Goal: Download file/media

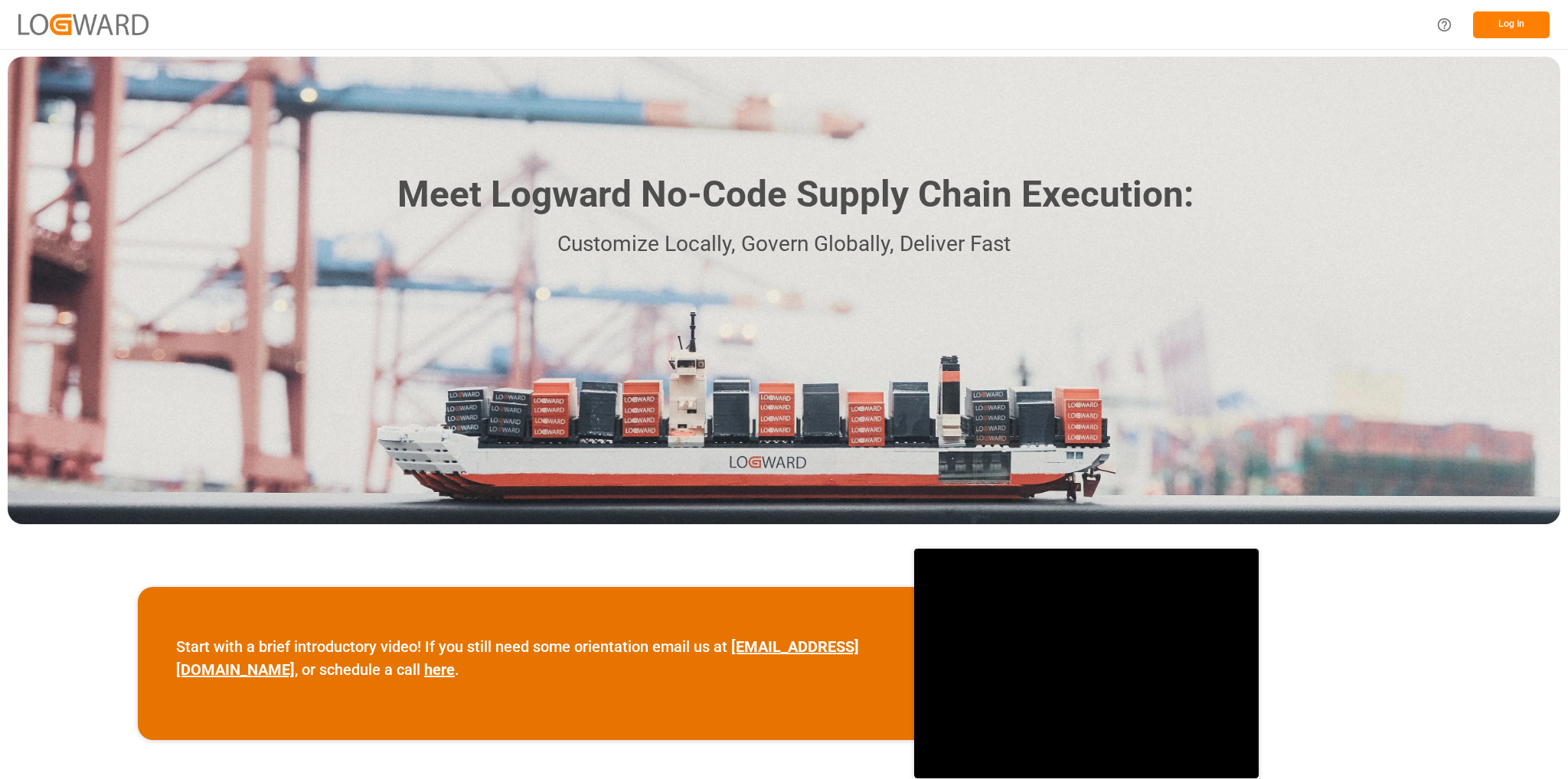
click at [1521, 20] on button "Log In" at bounding box center [1510, 24] width 76 height 27
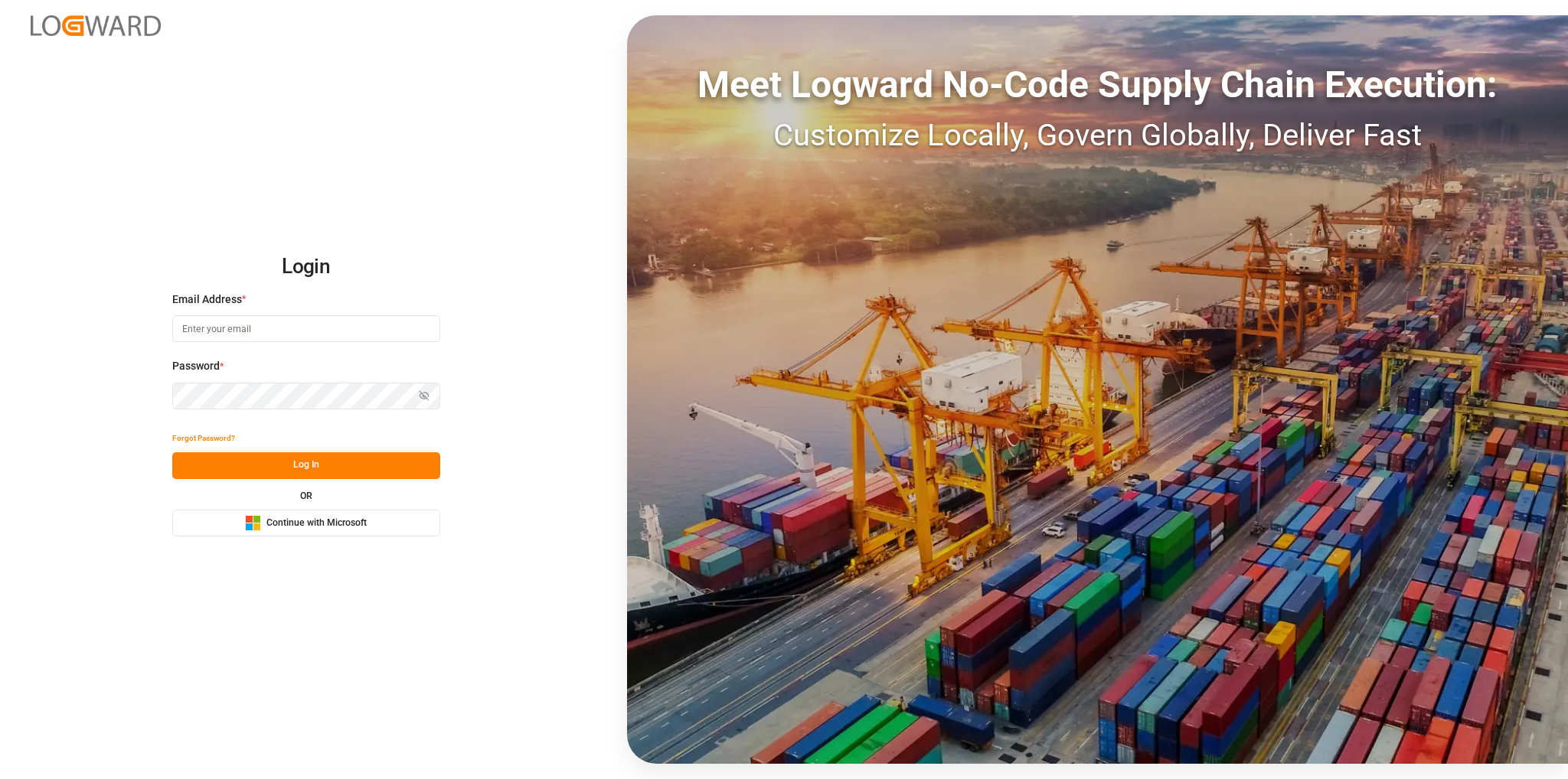
click at [319, 529] on span "Continue with Microsoft" at bounding box center [316, 524] width 100 height 14
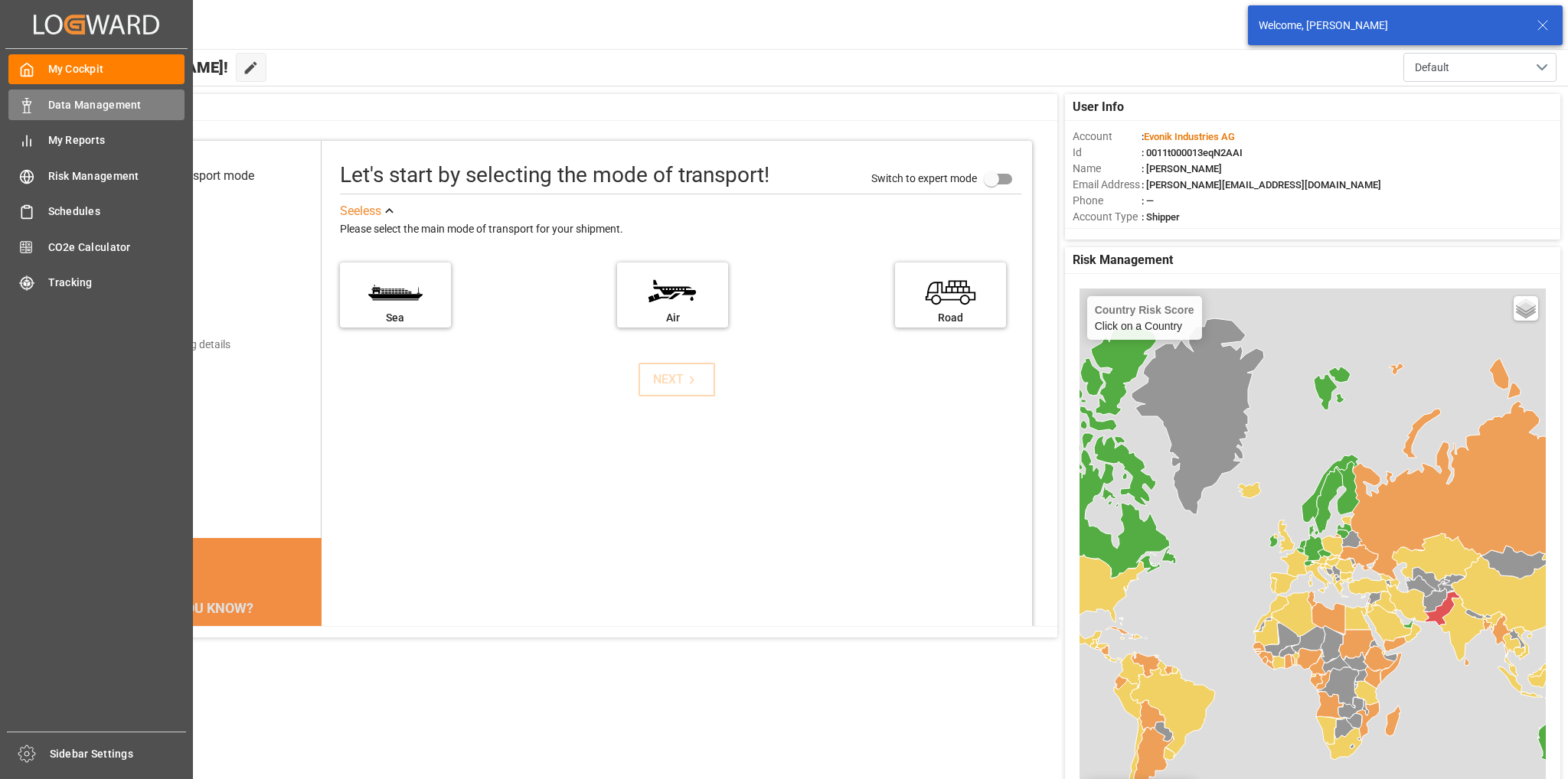
click at [73, 102] on span "Data Management" at bounding box center [117, 105] width 137 height 16
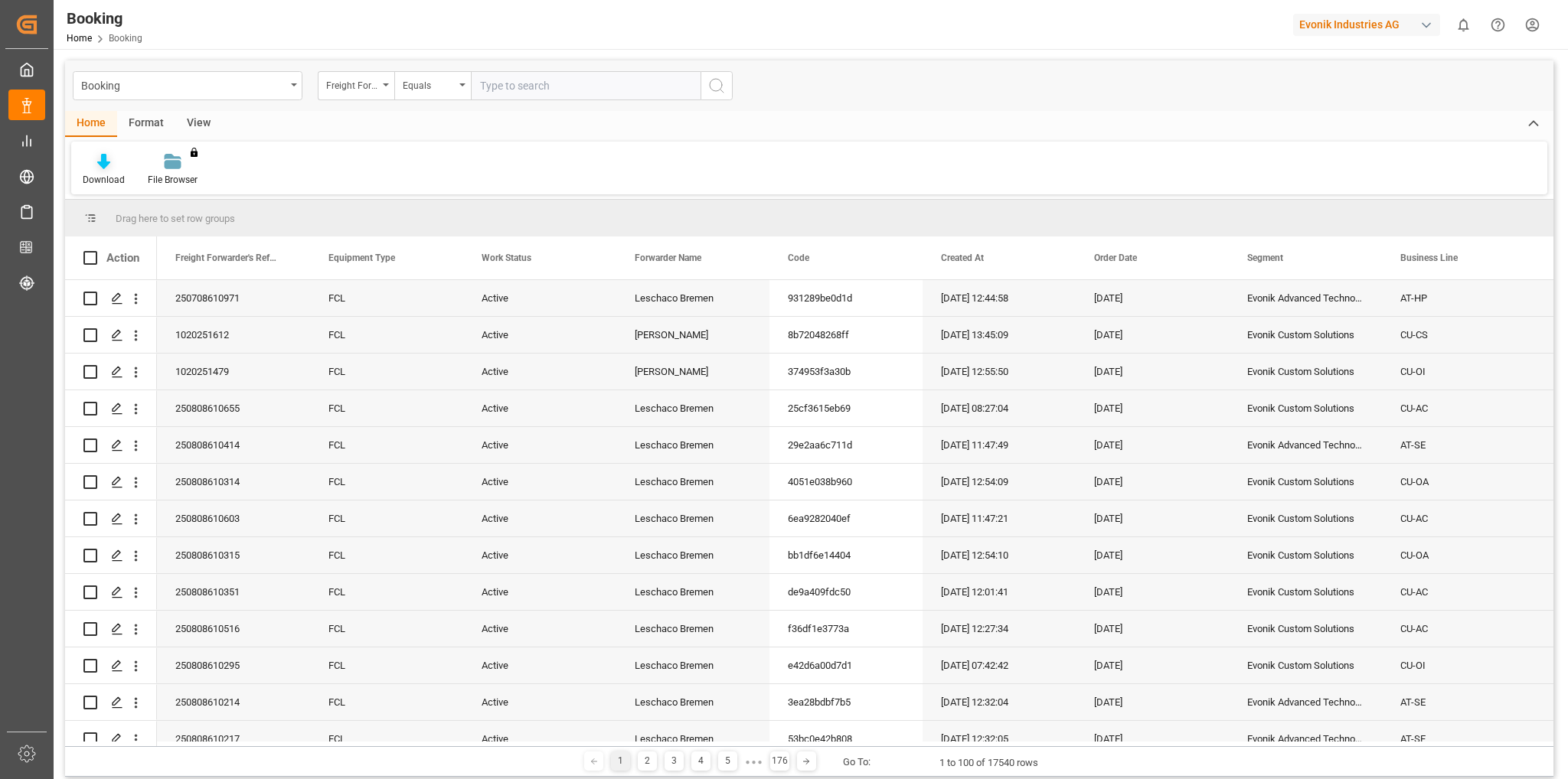
click at [104, 162] on icon at bounding box center [103, 161] width 13 height 15
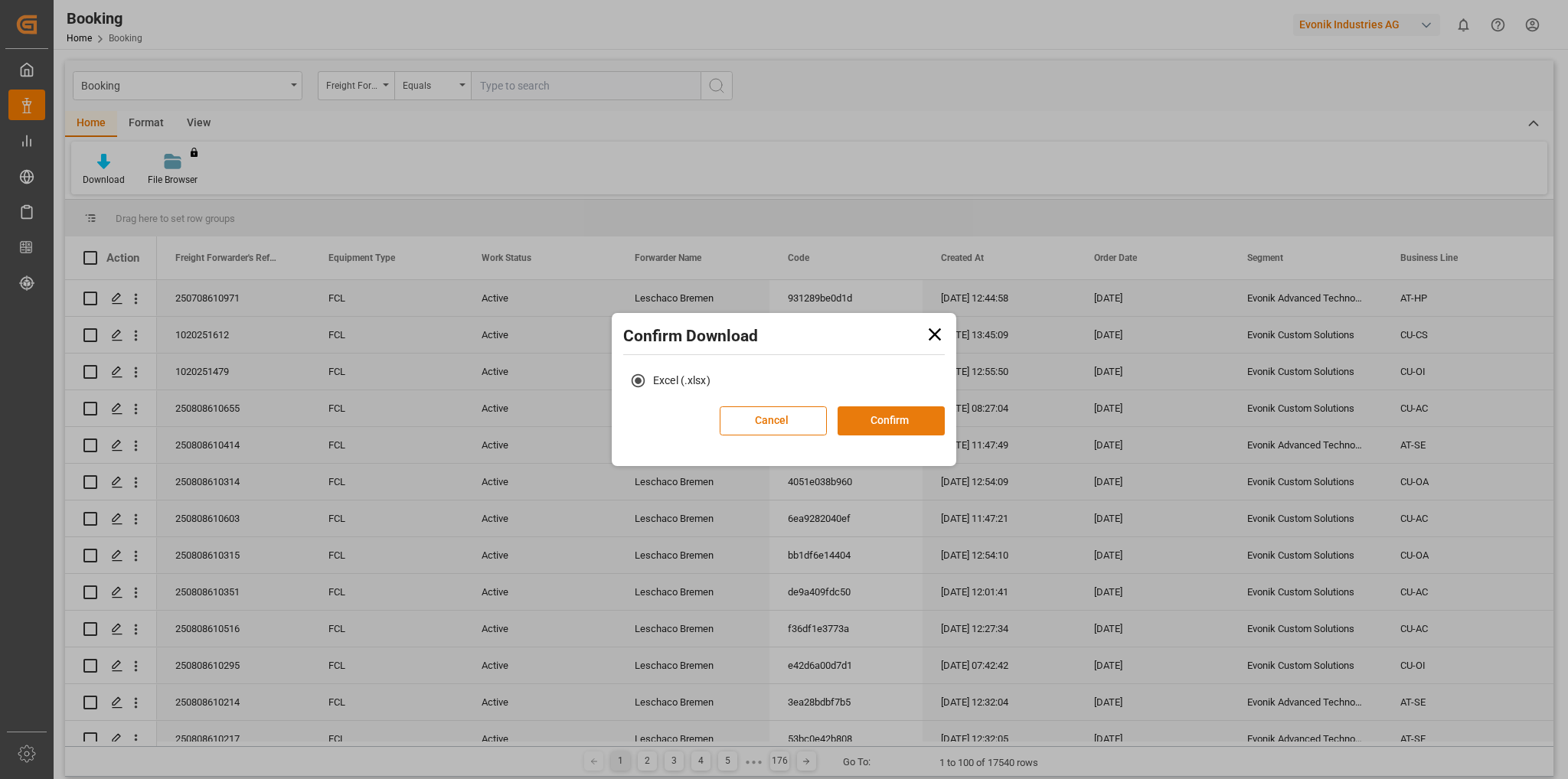
click at [887, 427] on button "Confirm" at bounding box center [890, 421] width 107 height 29
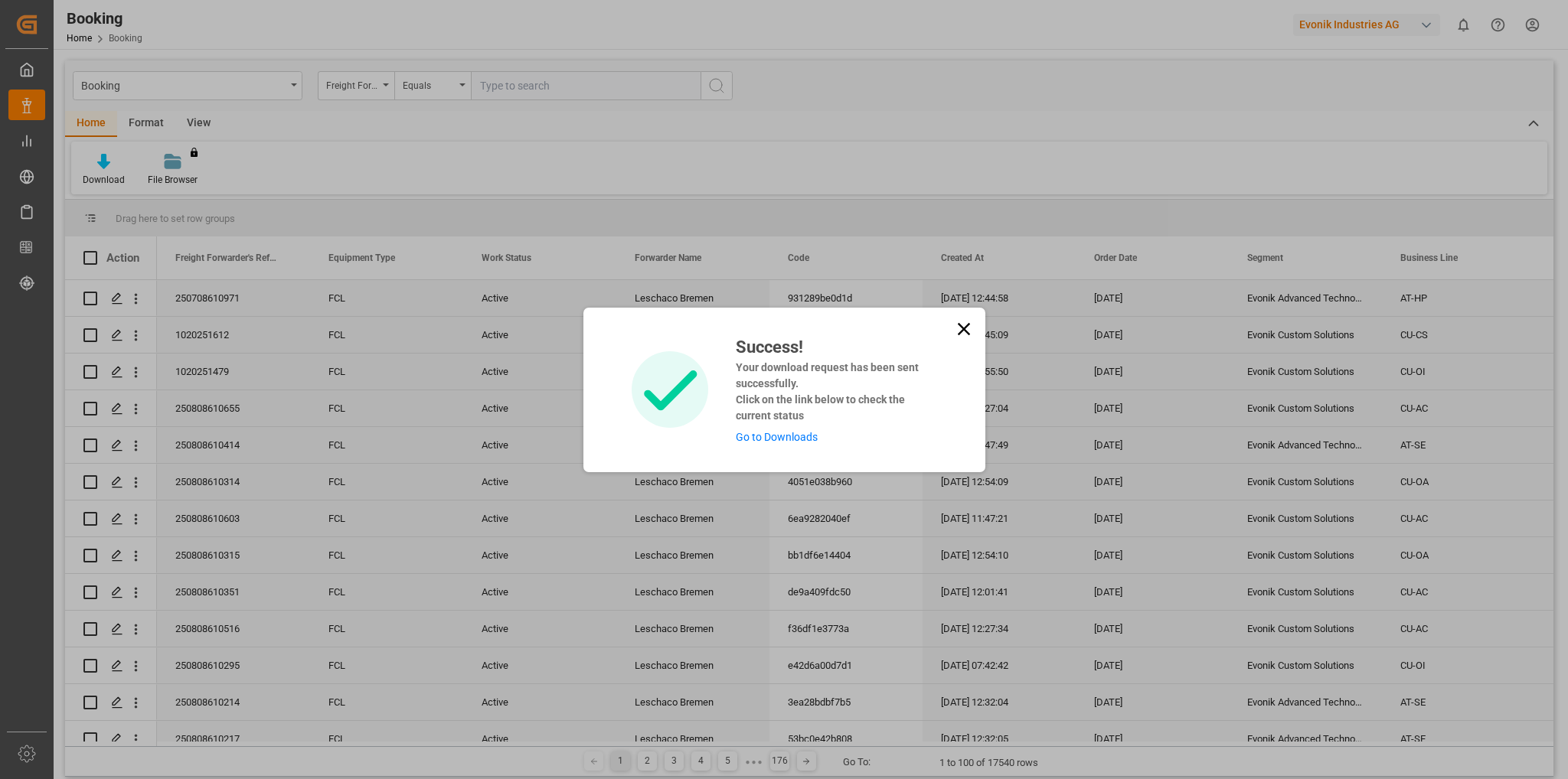
click at [799, 439] on link "Go to Downloads" at bounding box center [776, 437] width 82 height 12
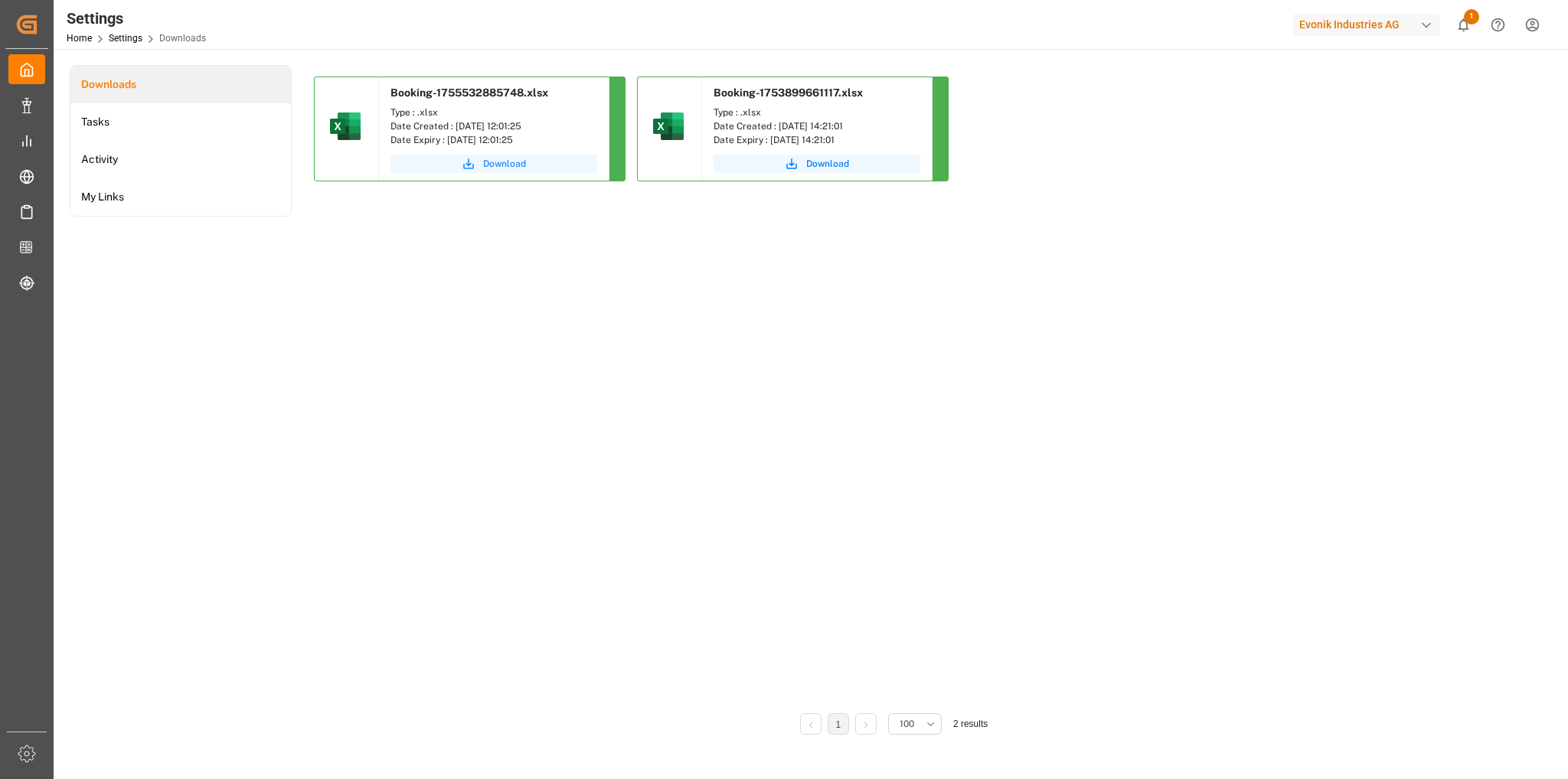
click at [514, 160] on span "Download" at bounding box center [505, 164] width 43 height 14
